Goal: Use online tool/utility: Utilize a website feature to perform a specific function

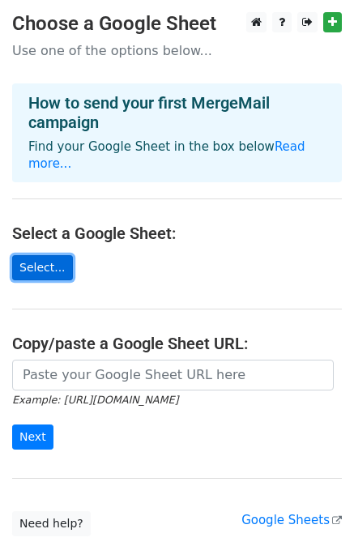
click at [45, 255] on link "Select..." at bounding box center [42, 267] width 61 height 25
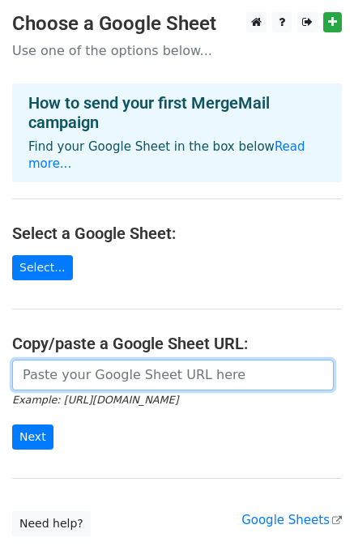
click at [72, 360] on input "url" at bounding box center [172, 374] width 321 height 31
paste input "https://docs.google.com/spreadsheets/u/0/"
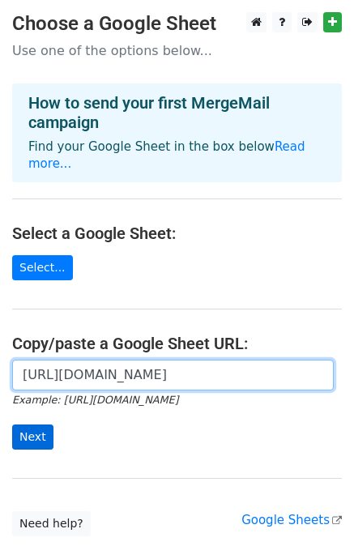
type input "https://docs.google.com/spreadsheets/u/0/"
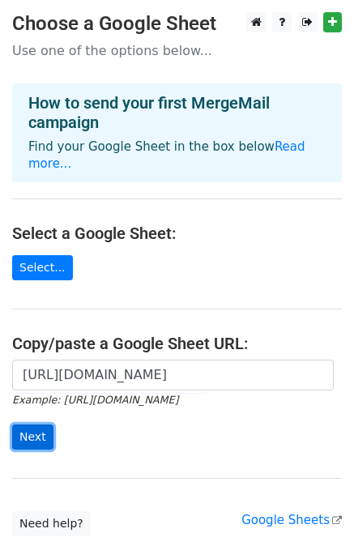
click at [32, 424] on input "Next" at bounding box center [32, 436] width 41 height 25
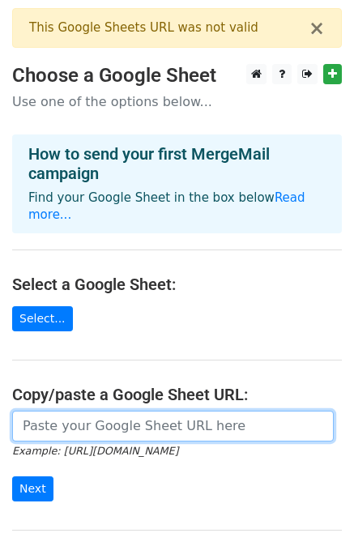
click at [64, 410] on input "url" at bounding box center [172, 425] width 321 height 31
paste input "https://docs.google.com/spreadsheets/d/1s9OJyt7VBsTdEJu7fTXFkEKrcJY4eOCn/edit?g…"
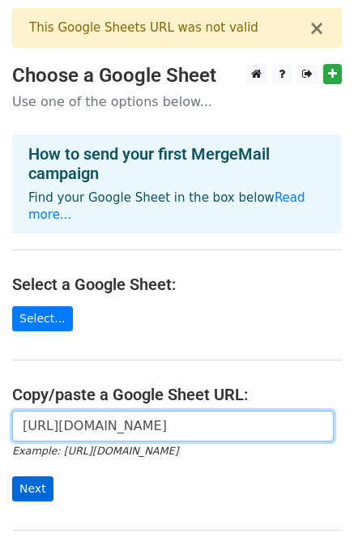
type input "https://docs.google.com/spreadsheets/d/1s9OJyt7VBsTdEJu7fTXFkEKrcJY4eOCn/edit?g…"
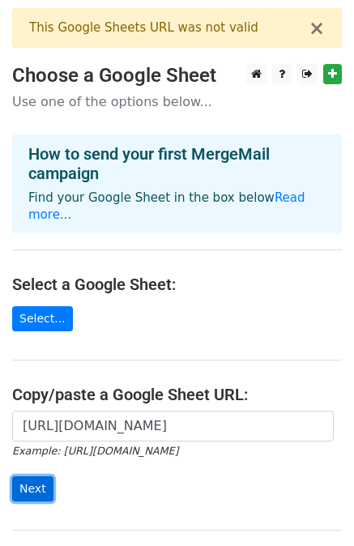
scroll to position [0, 0]
click at [42, 476] on input "Next" at bounding box center [32, 488] width 41 height 25
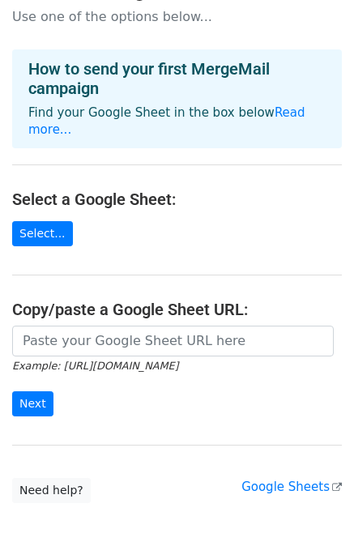
scroll to position [206, 0]
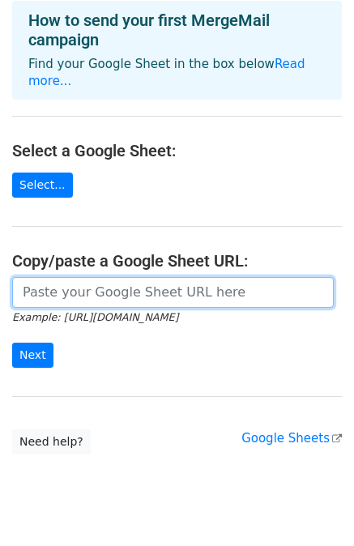
click at [36, 277] on input "url" at bounding box center [172, 292] width 321 height 31
paste input "[PERSON_NAME] [EMAIL_ADDRESS],fr ACE Formations [EMAIL_ADDRESS][DOMAIN_NAME]"
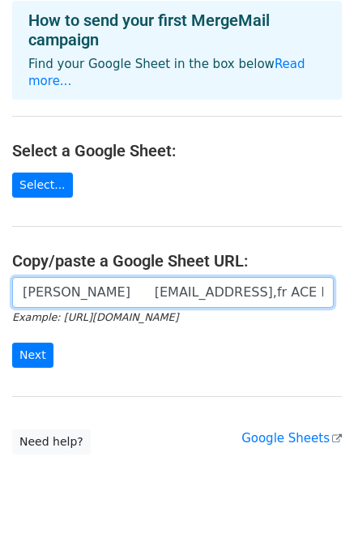
scroll to position [0, 234]
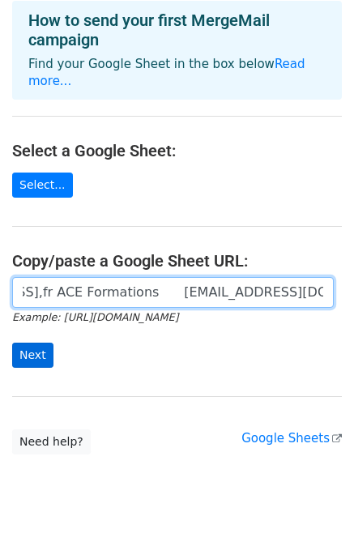
type input "[PERSON_NAME] [EMAIL_ADDRESS],fr ACE Formations [EMAIL_ADDRESS][DOMAIN_NAME]"
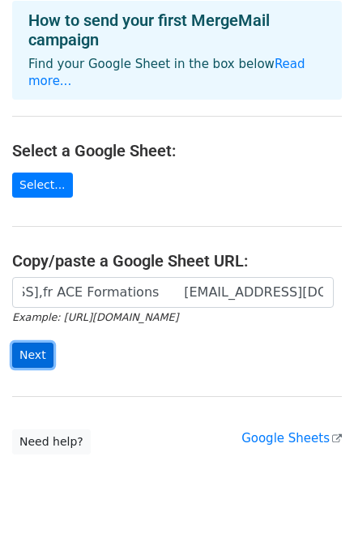
scroll to position [0, 0]
click at [34, 342] on input "Next" at bounding box center [32, 354] width 41 height 25
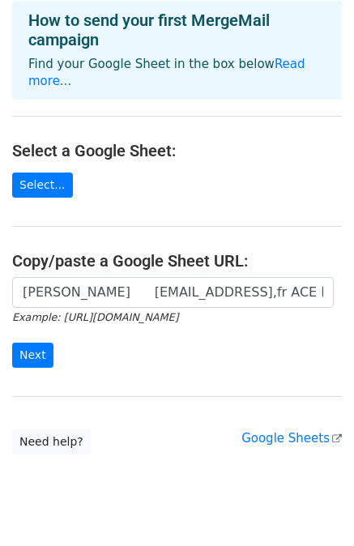
click at [173, 302] on form "Valérie CLAVIER claviervalerie29@orange,fr ACE Formations aceformations10@gmail…" at bounding box center [176, 322] width 329 height 91
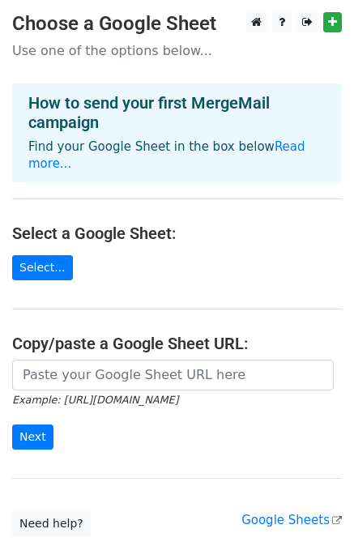
click at [185, 49] on p "Use one of the options below..." at bounding box center [176, 50] width 329 height 17
click at [138, 53] on p "Use one of the options below..." at bounding box center [176, 50] width 329 height 17
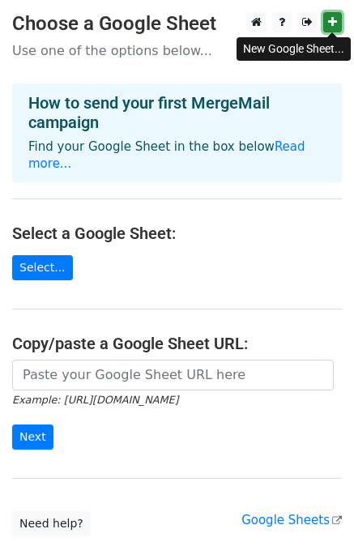
click at [331, 19] on icon at bounding box center [332, 21] width 9 height 11
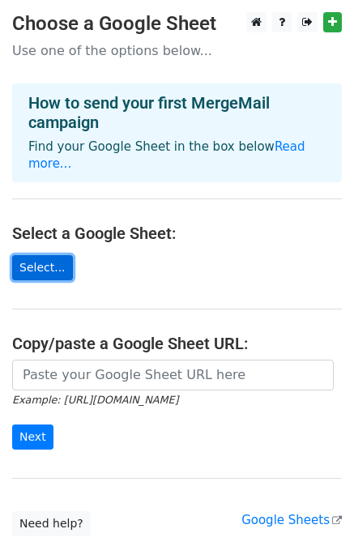
click at [33, 255] on link "Select..." at bounding box center [42, 267] width 61 height 25
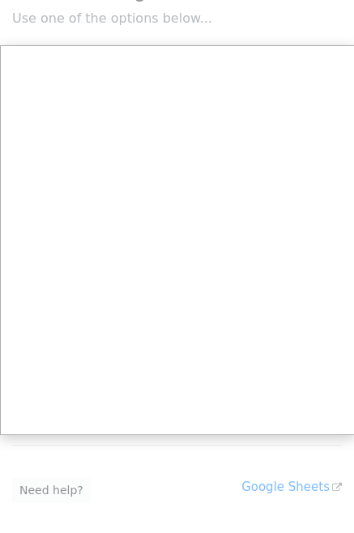
scroll to position [32, 0]
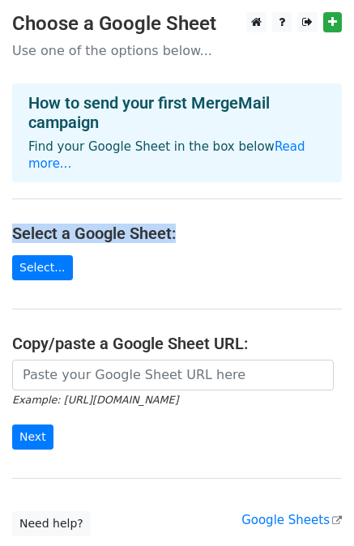
drag, startPoint x: 203, startPoint y: 217, endPoint x: 2, endPoint y: 221, distance: 200.8
click at [6, 221] on main "Choose a Google Sheet Use one of the options below... How to send your first Me…" at bounding box center [177, 274] width 354 height 524
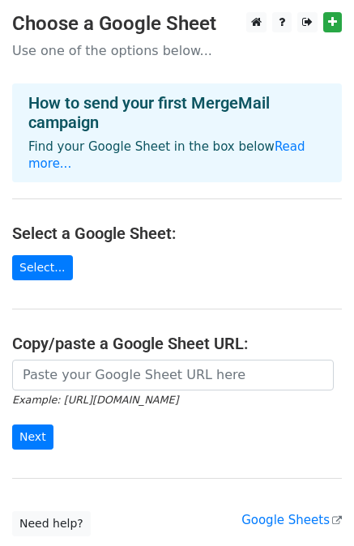
drag, startPoint x: 240, startPoint y: 240, endPoint x: 225, endPoint y: 221, distance: 23.6
click at [240, 238] on main "Choose a Google Sheet Use one of the options below... How to send your first Me…" at bounding box center [177, 274] width 354 height 524
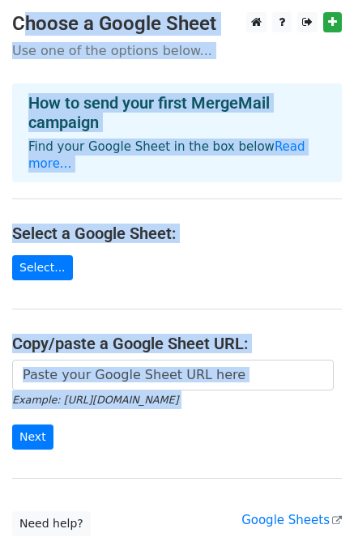
drag, startPoint x: 15, startPoint y: 15, endPoint x: 93, endPoint y: 428, distance: 420.2
click at [93, 428] on main "Choose a Google Sheet Use one of the options below... How to send your first Me…" at bounding box center [177, 274] width 354 height 524
copy main "Choose a Google Sheet Use one of the options below... How to send your first Me…"
